Goal: Information Seeking & Learning: Stay updated

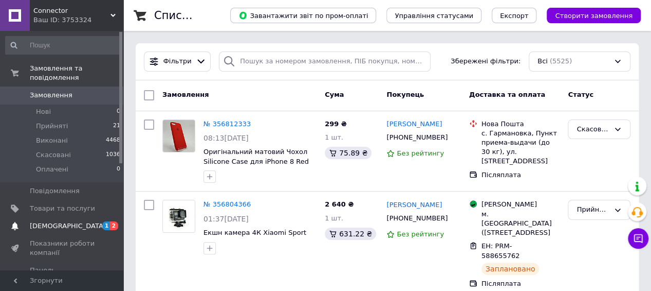
click at [79, 221] on span "[DEMOGRAPHIC_DATA]" at bounding box center [62, 225] width 65 height 9
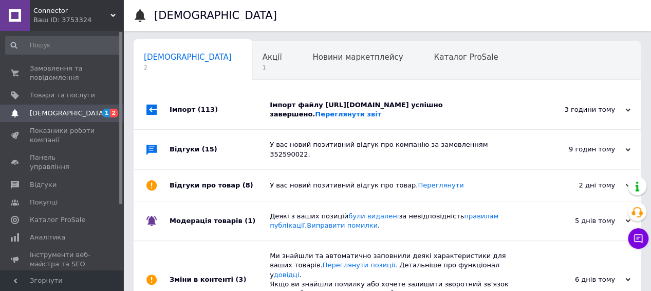
scroll to position [0, 2]
click at [629, 109] on use at bounding box center [628, 109] width 5 height 3
click at [606, 111] on div "3 години тому" at bounding box center [579, 109] width 103 height 9
click at [261, 58] on span "Акції" at bounding box center [271, 56] width 20 height 9
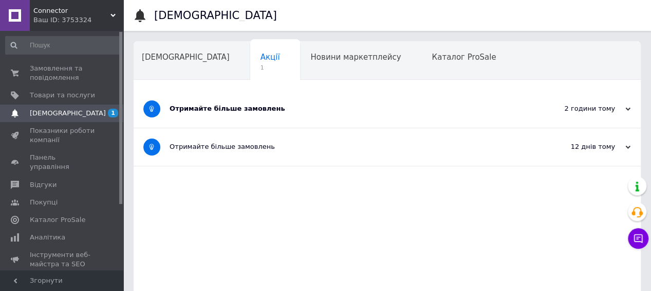
click at [607, 107] on div "2 години тому" at bounding box center [579, 108] width 103 height 9
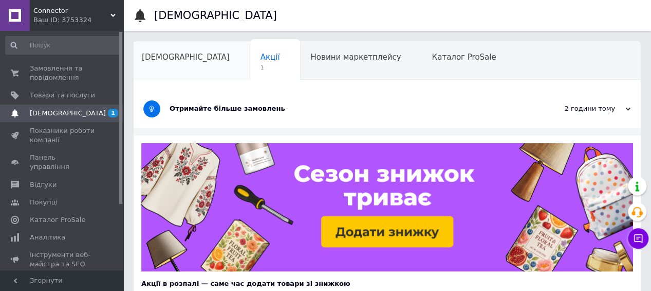
click at [165, 61] on span "[DEMOGRAPHIC_DATA]" at bounding box center [186, 56] width 88 height 9
